Goal: Information Seeking & Learning: Learn about a topic

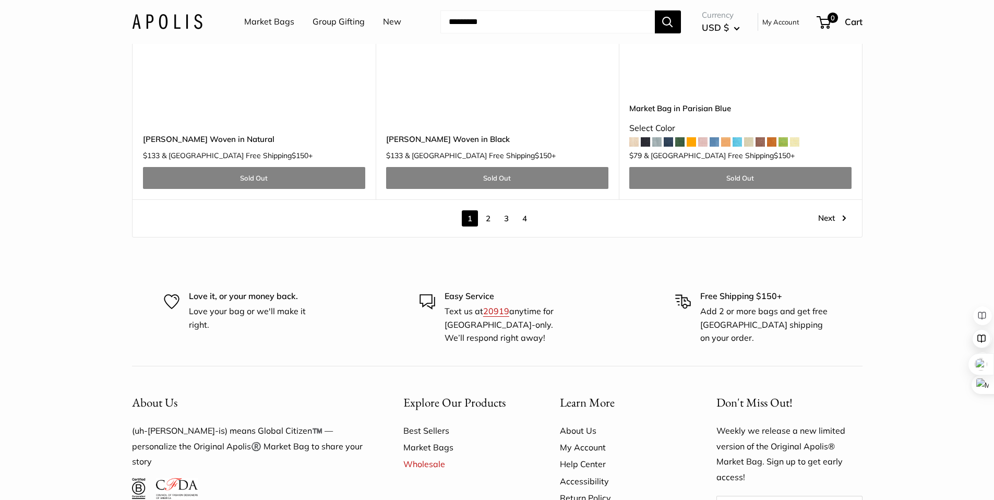
scroll to position [6095, 0]
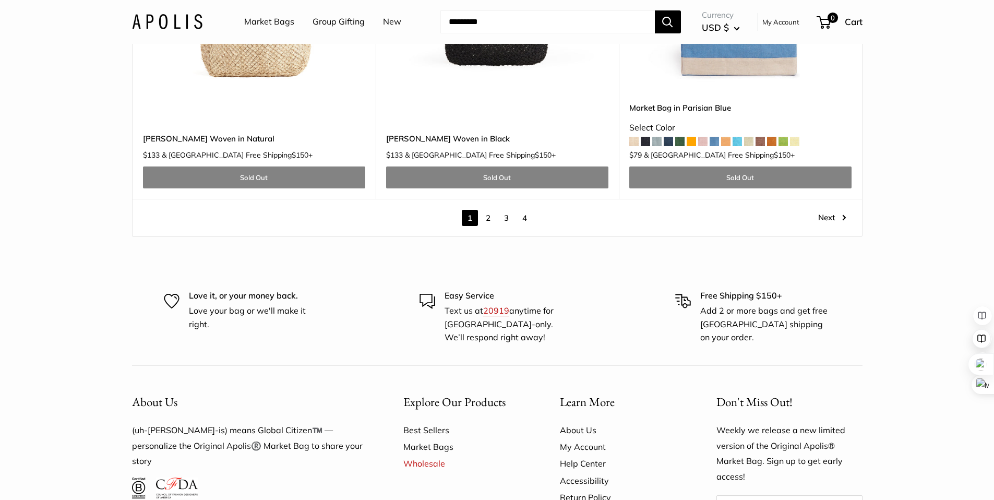
click at [490, 210] on link "2" at bounding box center [488, 218] width 16 height 16
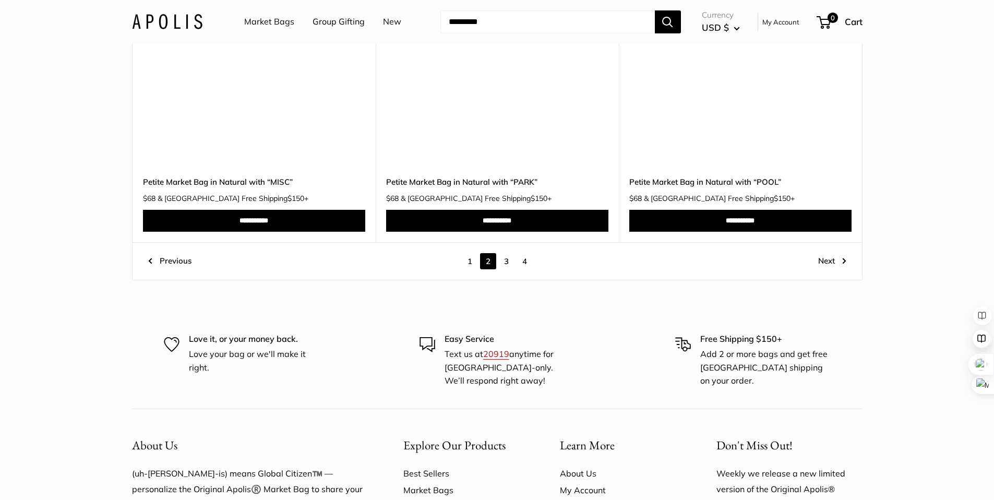
scroll to position [5682, 0]
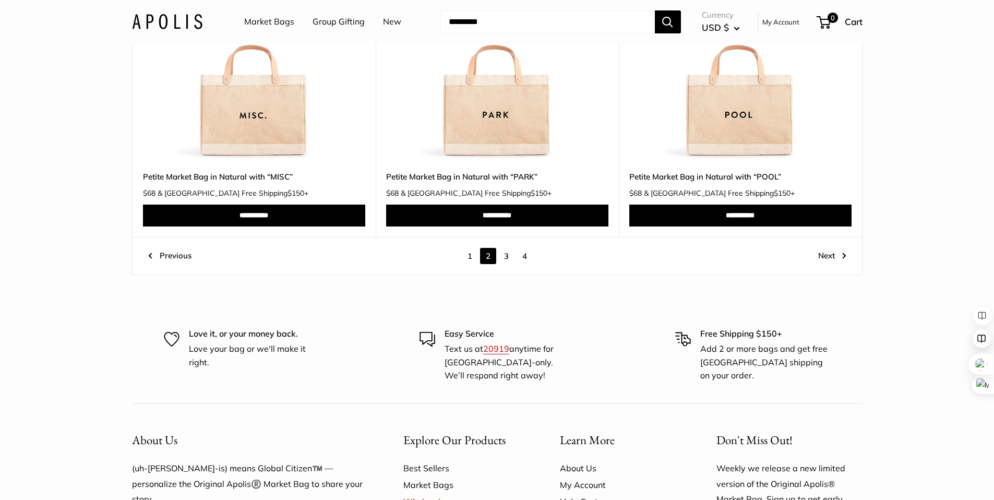
click at [827, 255] on link "Next" at bounding box center [832, 256] width 28 height 16
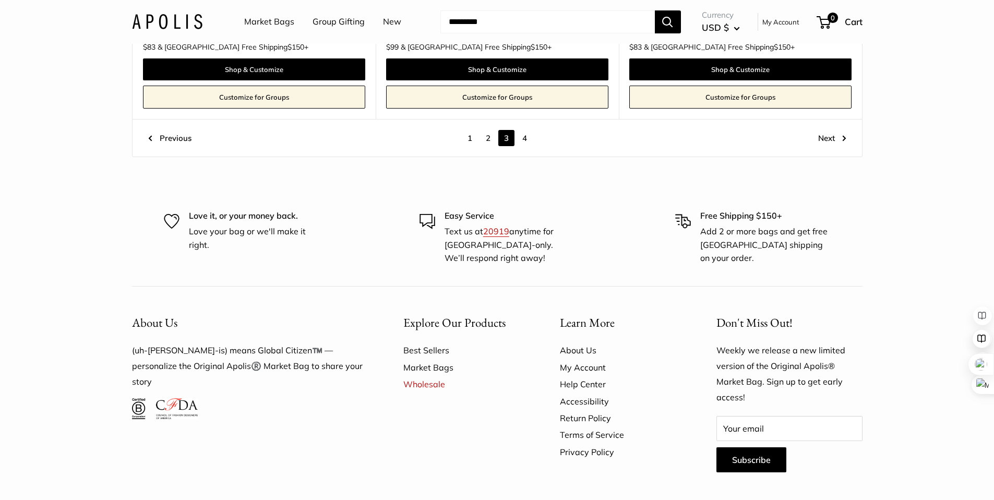
scroll to position [5906, 0]
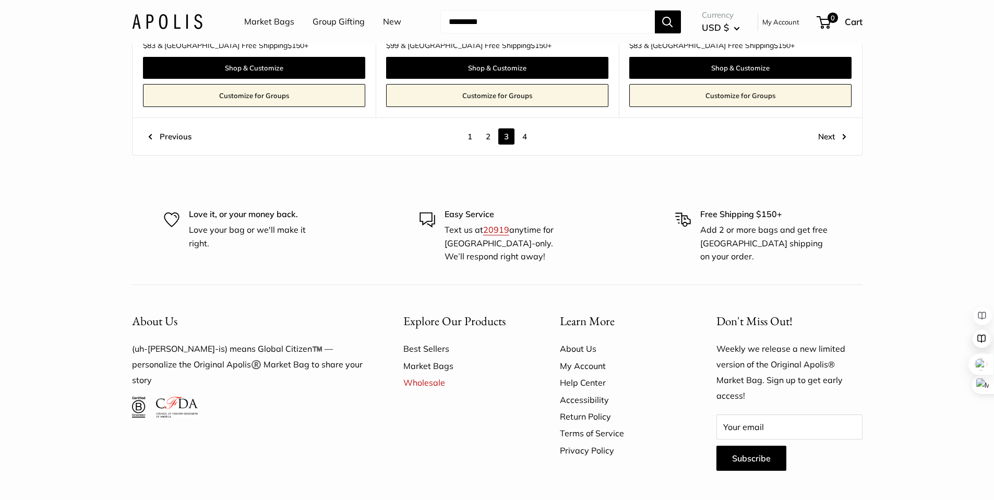
click at [827, 128] on link "Next" at bounding box center [832, 136] width 28 height 16
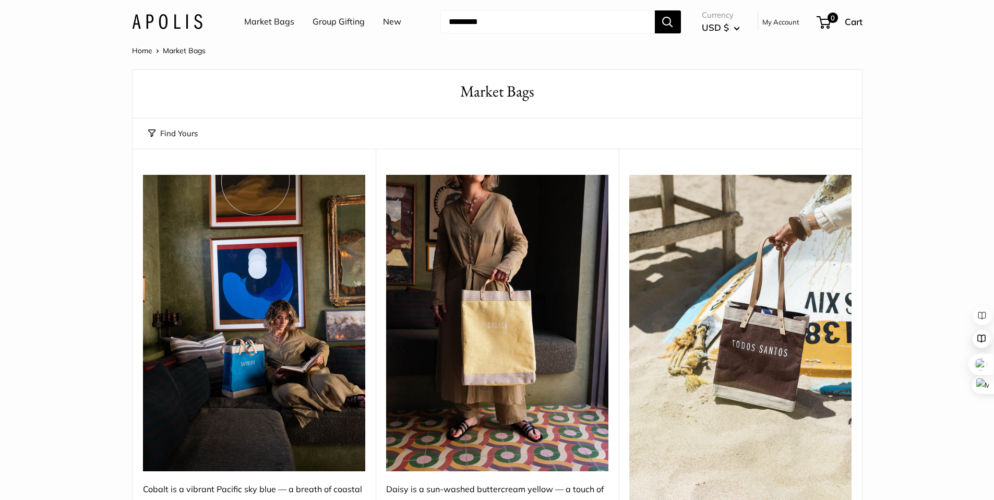
click at [276, 23] on link "Market Bags" at bounding box center [269, 22] width 50 height 16
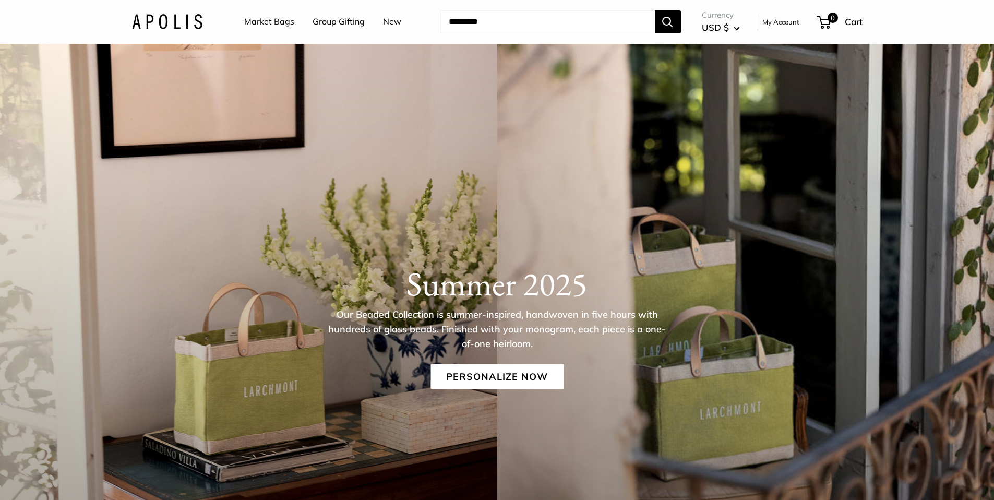
click at [273, 22] on link "Market Bags" at bounding box center [269, 22] width 50 height 16
click at [337, 20] on link "Group Gifting" at bounding box center [338, 22] width 52 height 16
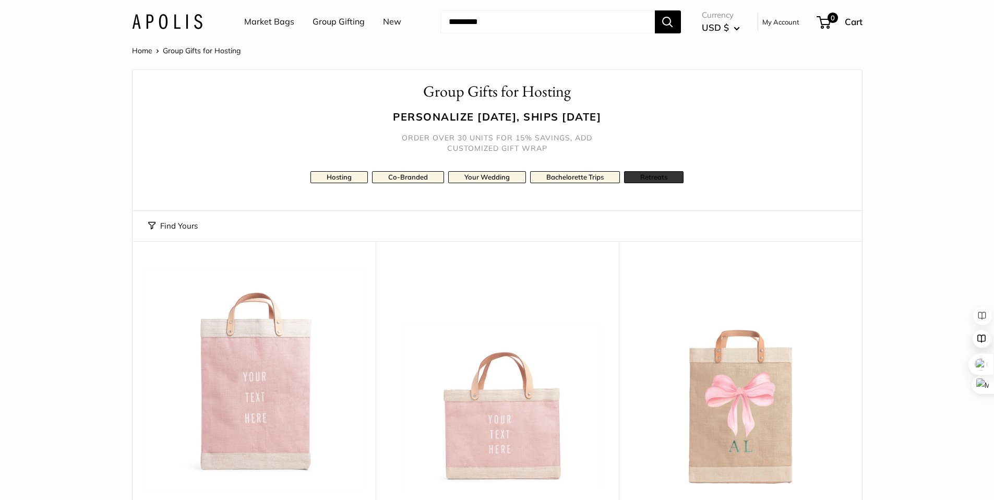
click at [670, 177] on link "Retreats" at bounding box center [653, 177] width 59 height 12
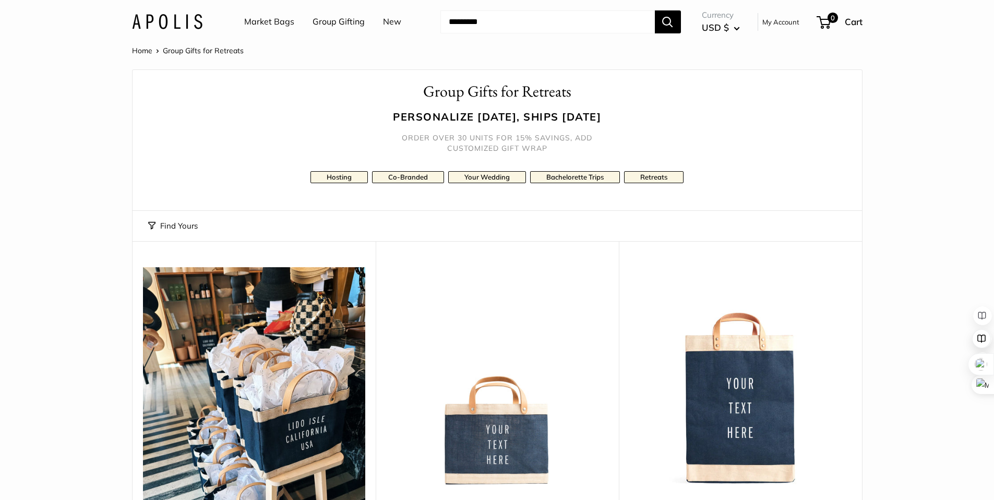
click at [391, 22] on link "New" at bounding box center [392, 22] width 18 height 16
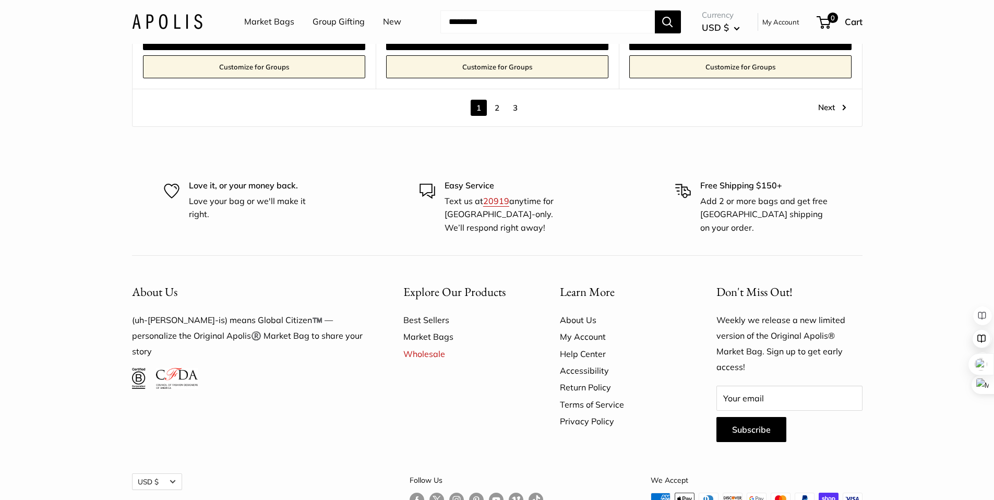
scroll to position [6050, 0]
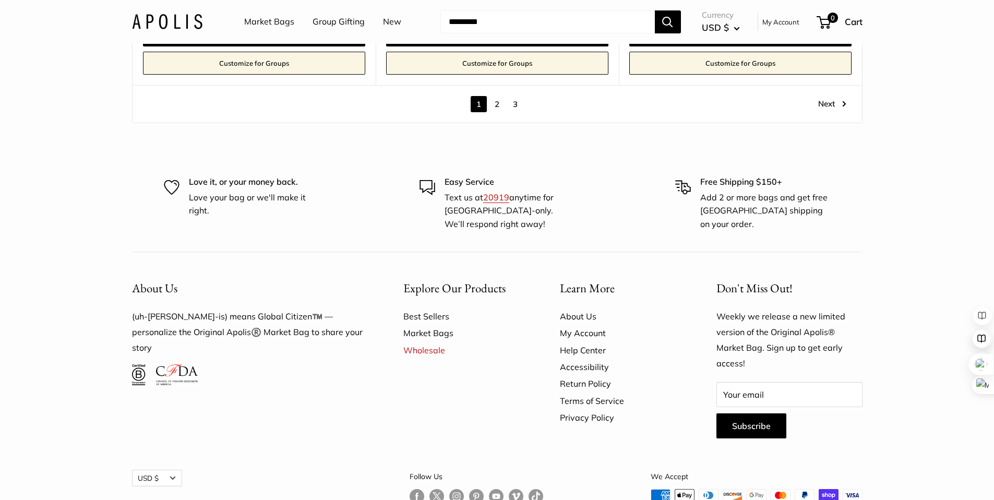
click at [500, 104] on link "2" at bounding box center [497, 104] width 16 height 16
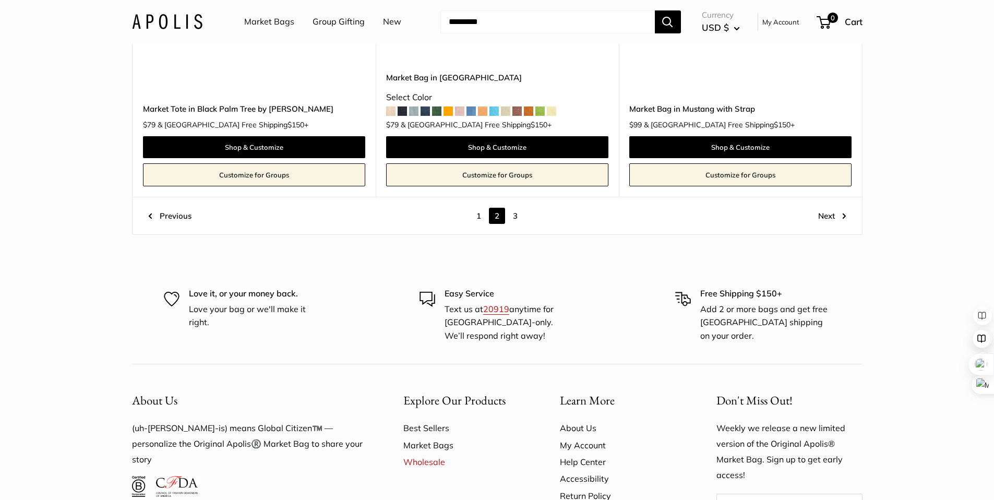
scroll to position [5819, 0]
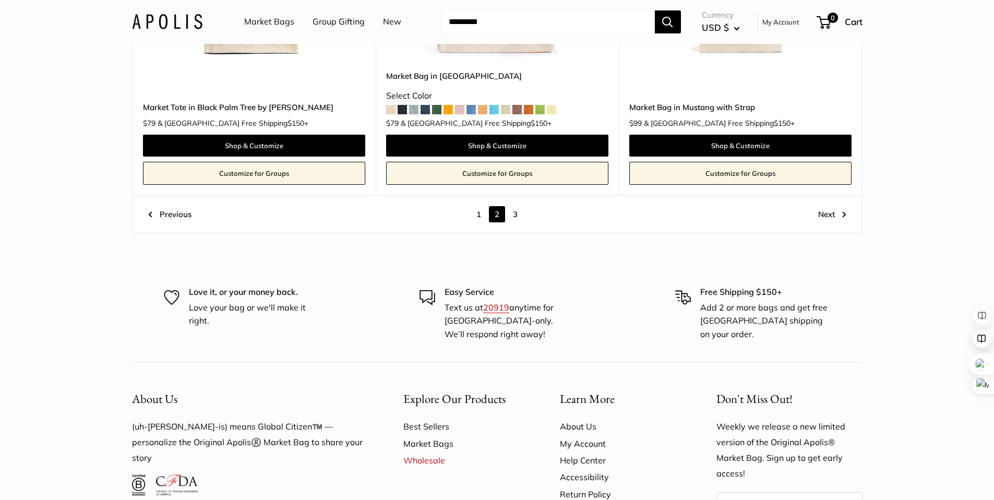
click at [834, 215] on link "Next" at bounding box center [832, 214] width 28 height 16
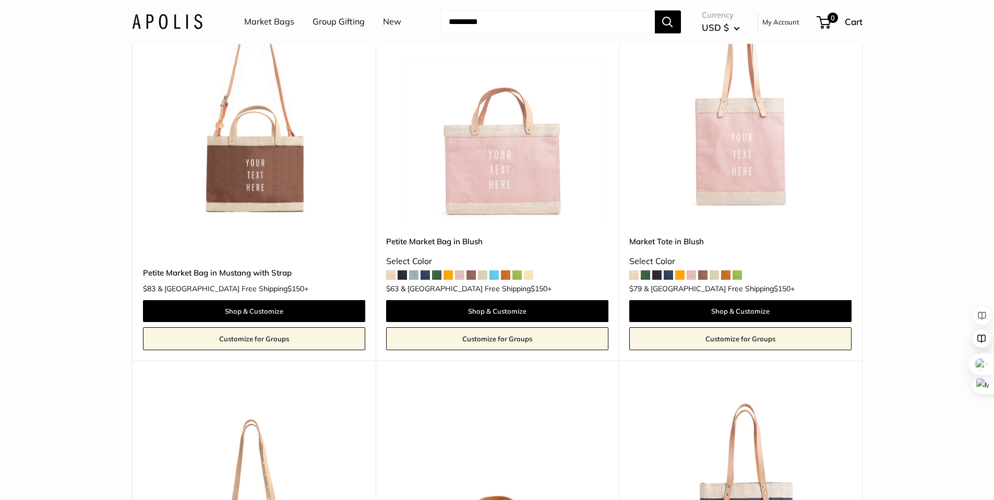
scroll to position [95, 0]
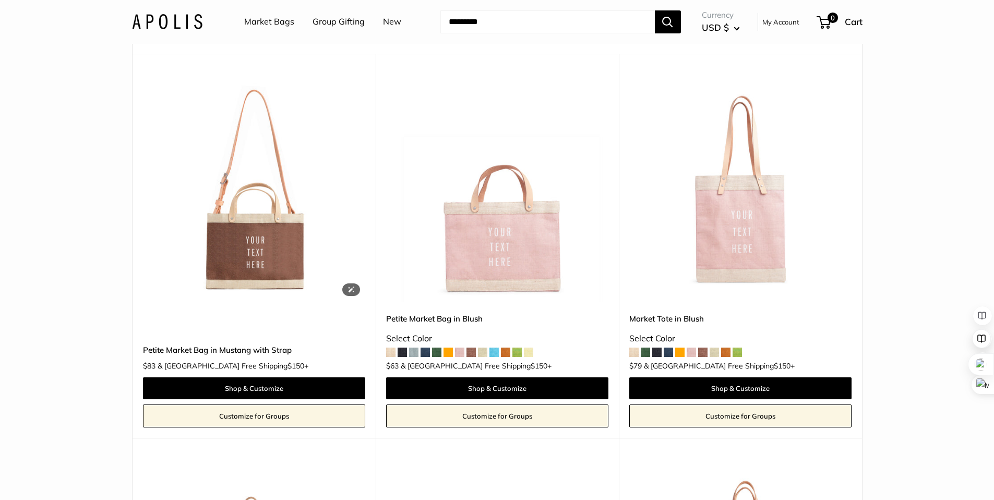
click at [0, 0] on img at bounding box center [0, 0] width 0 height 0
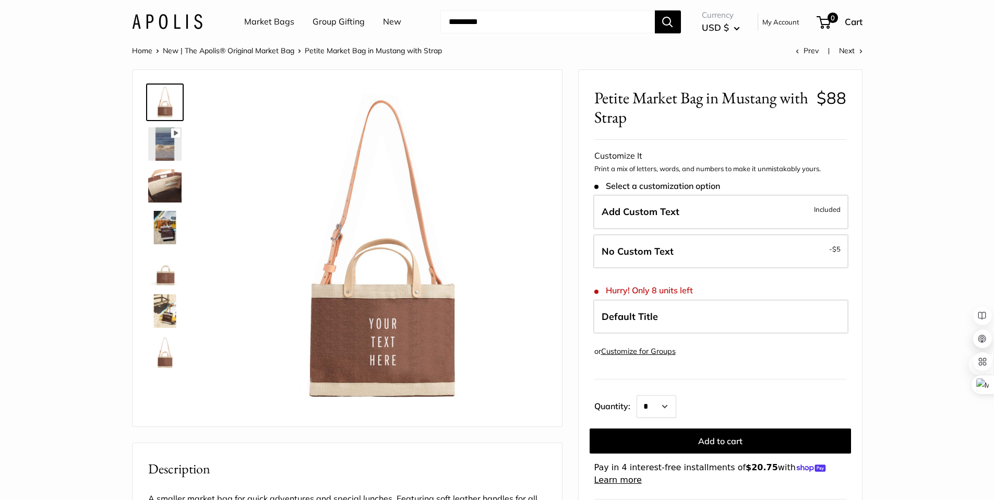
click at [173, 177] on img at bounding box center [164, 185] width 33 height 33
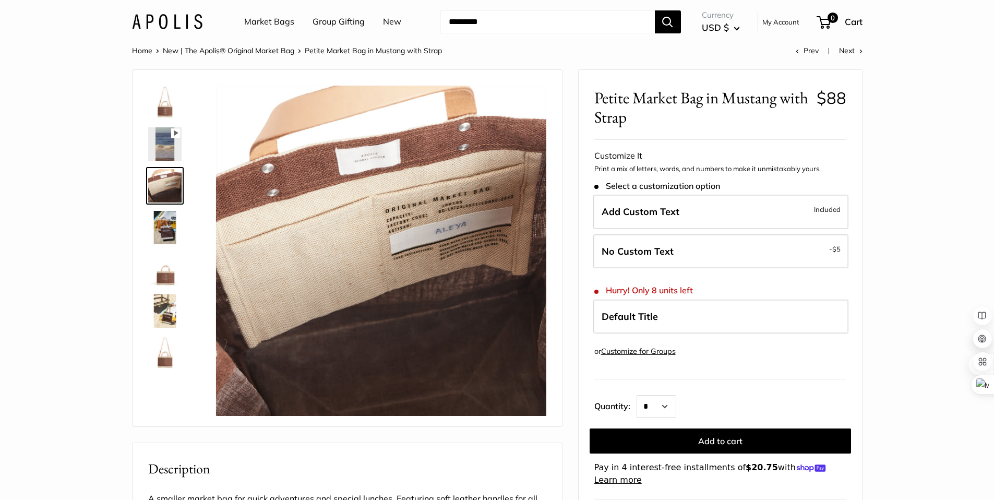
click at [172, 234] on img at bounding box center [164, 227] width 33 height 33
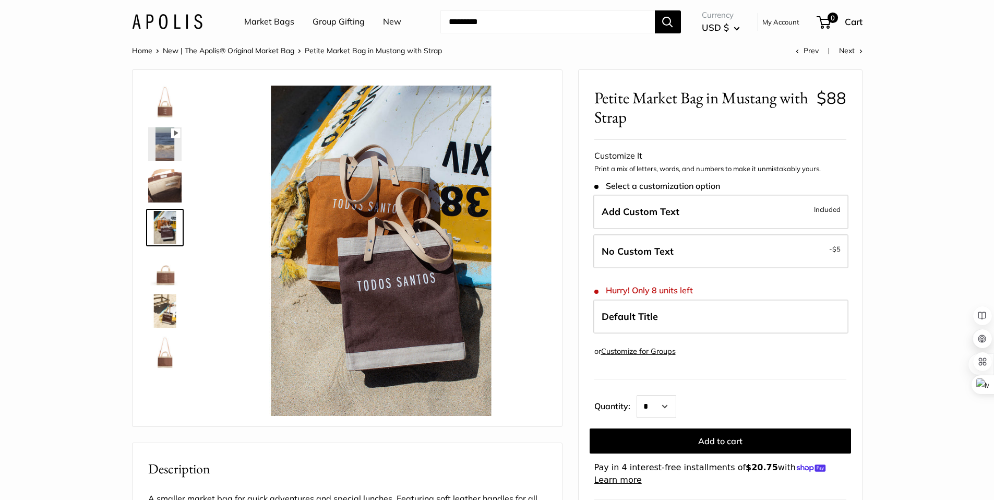
click at [168, 280] on img at bounding box center [164, 268] width 33 height 33
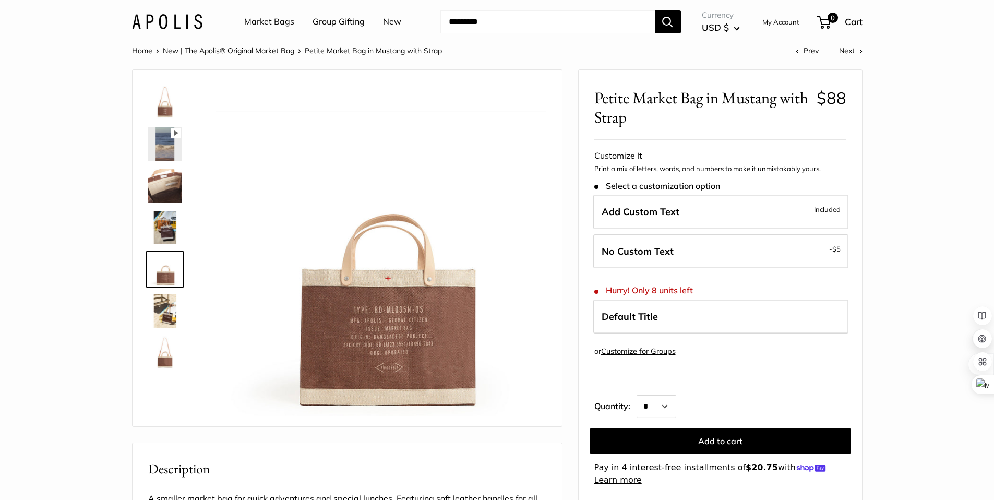
click at [165, 319] on img at bounding box center [164, 310] width 33 height 33
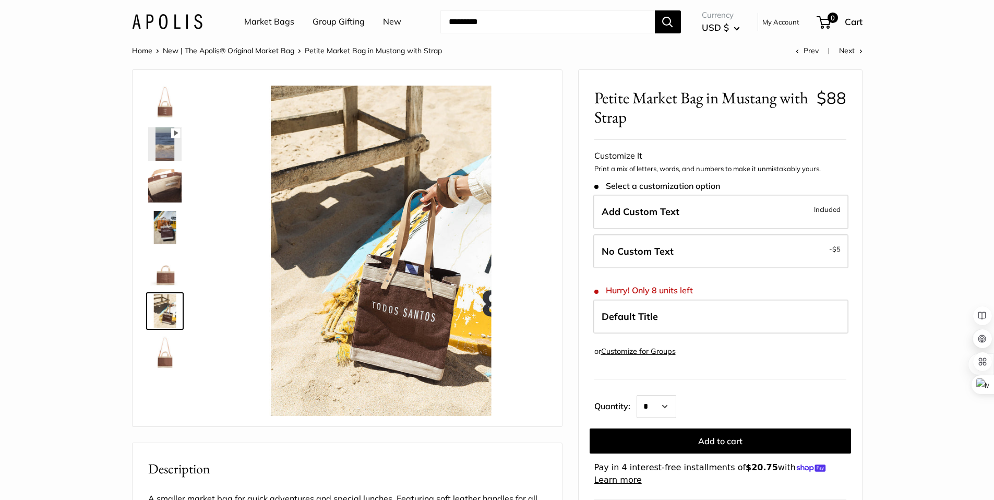
click at [166, 357] on img at bounding box center [164, 352] width 33 height 33
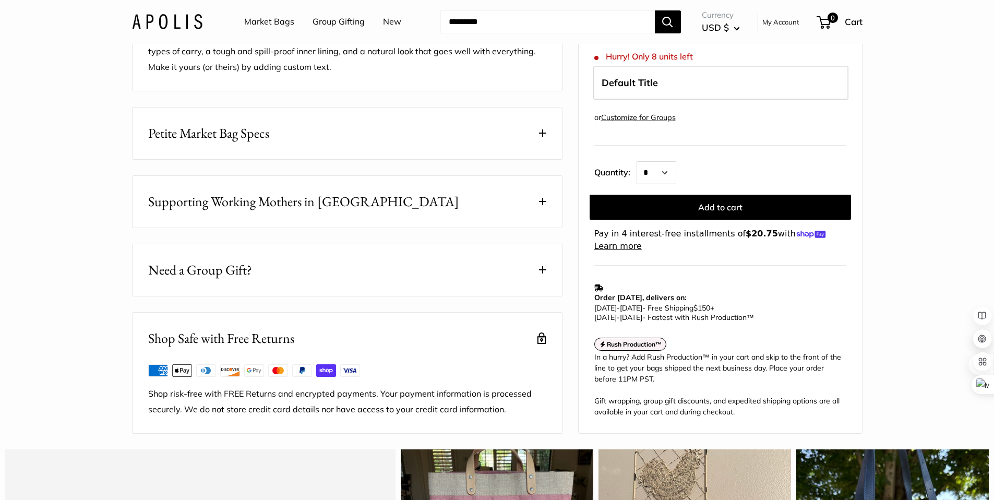
scroll to position [465, 0]
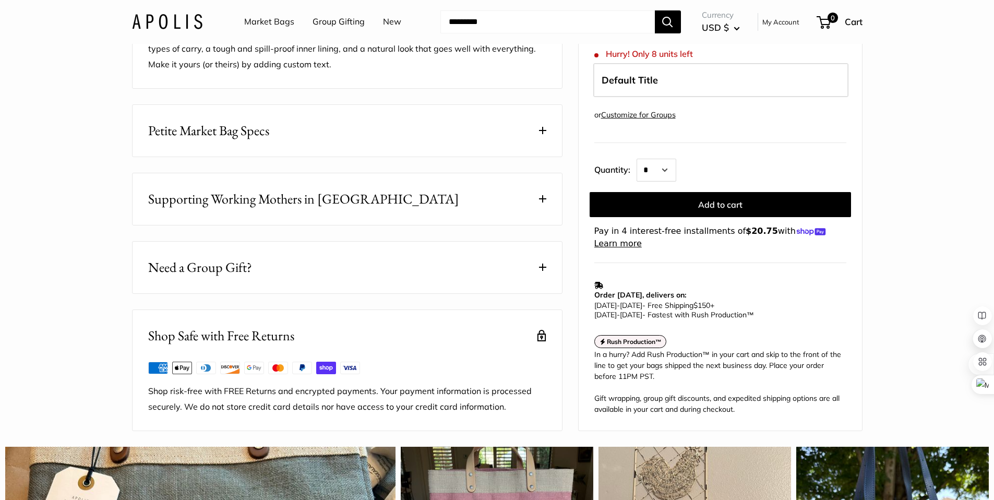
click at [486, 156] on button "Petite Market Bag Specs" at bounding box center [346, 131] width 429 height 52
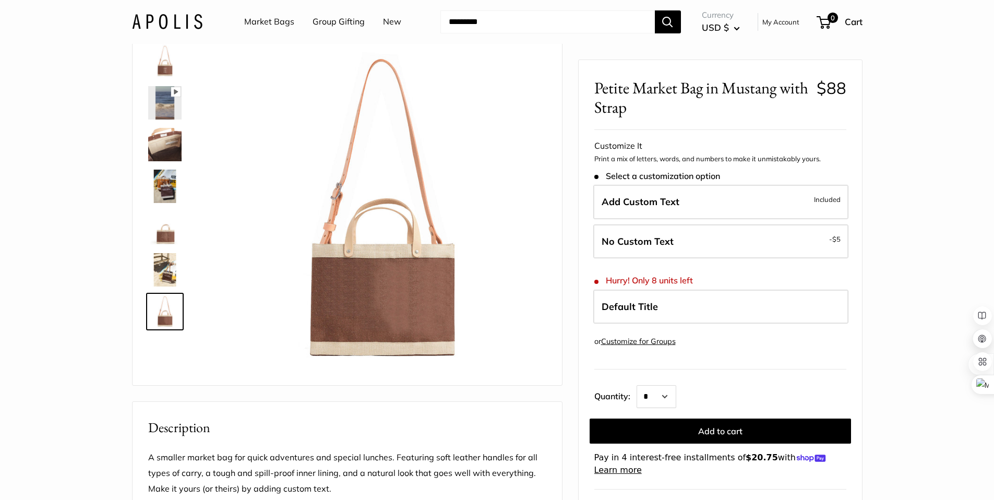
scroll to position [0, 0]
